Goal: Communication & Community: Participate in discussion

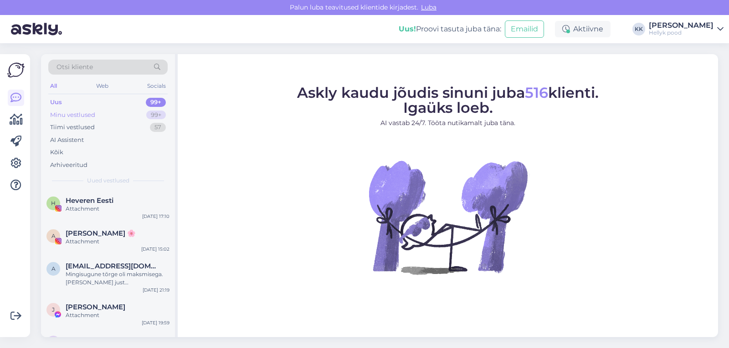
click at [80, 115] on div "Minu vestlused" at bounding box center [72, 115] width 45 height 9
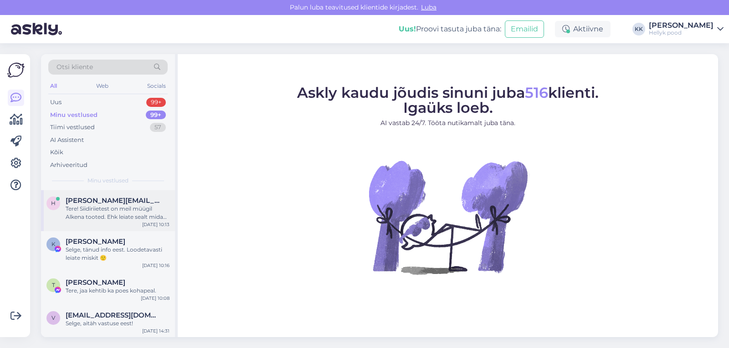
click at [105, 206] on div "Tere! Siidiriietest on meil müügil Alkena tooted. Ehk leiate sealt midagi sobiv…" at bounding box center [118, 213] width 104 height 16
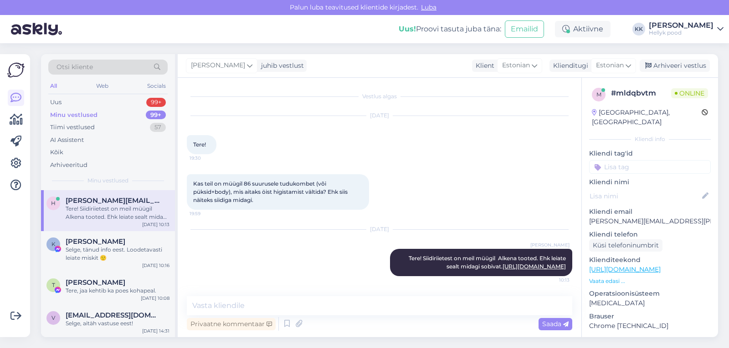
scroll to position [6, 0]
